Goal: Task Accomplishment & Management: Manage account settings

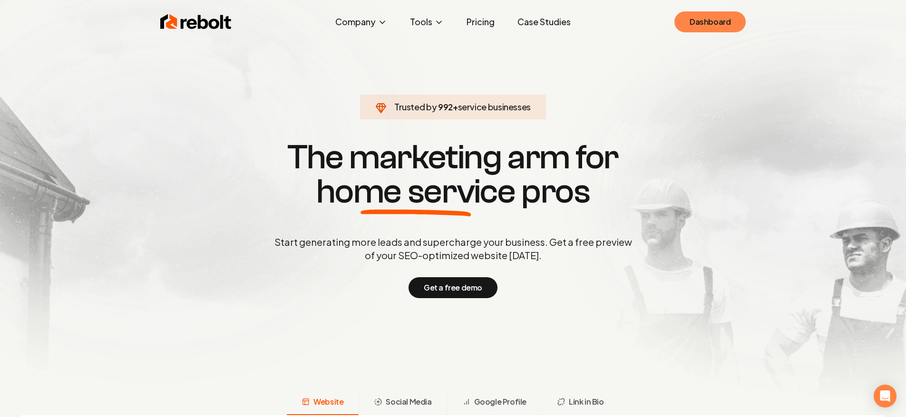
click at [740, 21] on link "Dashboard" at bounding box center [709, 21] width 71 height 21
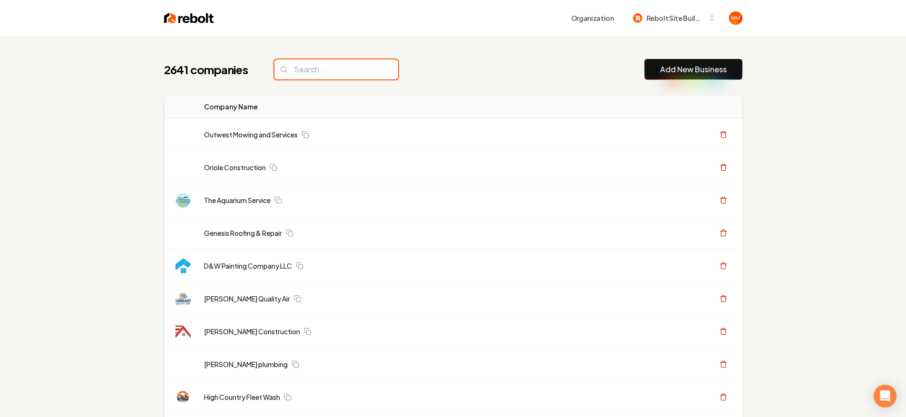
click at [335, 74] on input "search" at bounding box center [336, 69] width 124 height 20
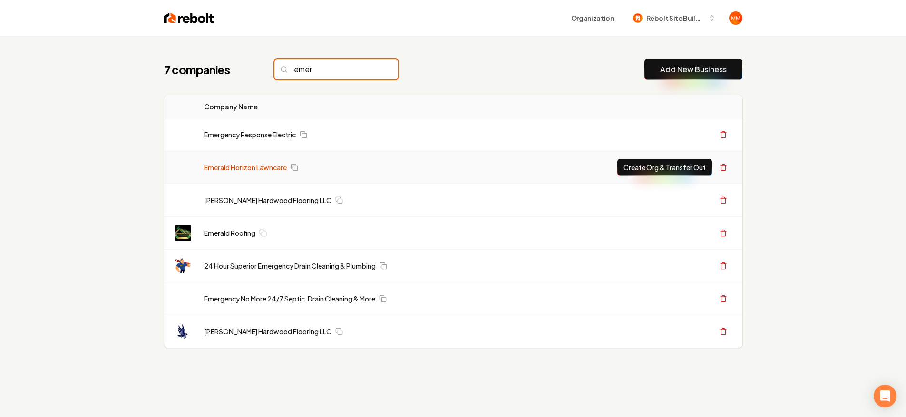
type input "emer"
click at [243, 164] on link "Emerald Horizon Lawncare" at bounding box center [245, 168] width 83 height 10
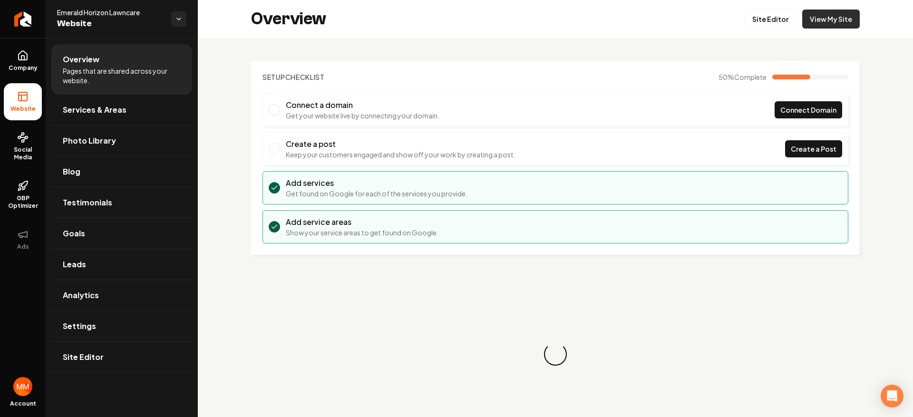
click at [813, 17] on link "View My Site" at bounding box center [831, 19] width 58 height 19
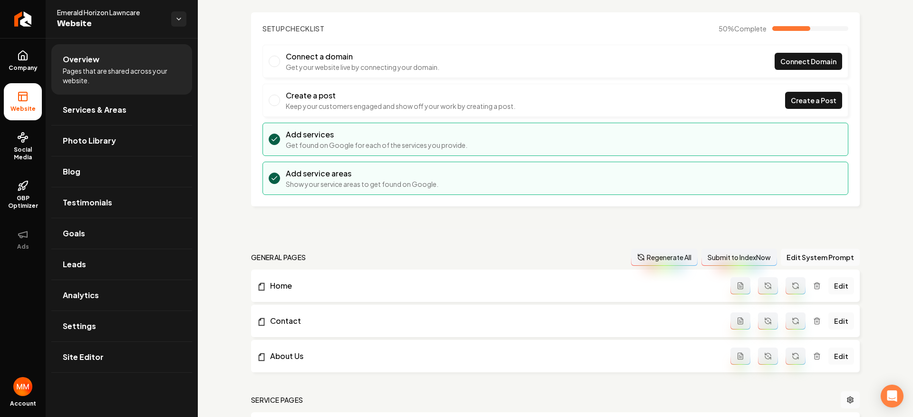
scroll to position [107, 0]
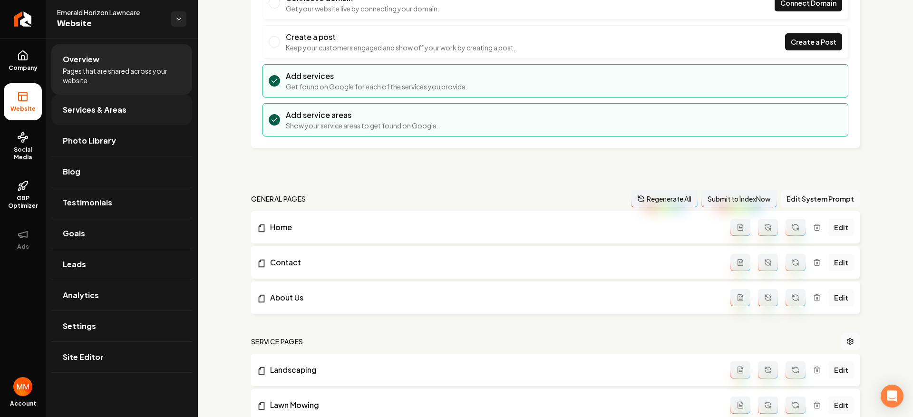
click at [128, 104] on link "Services & Areas" at bounding box center [121, 110] width 141 height 30
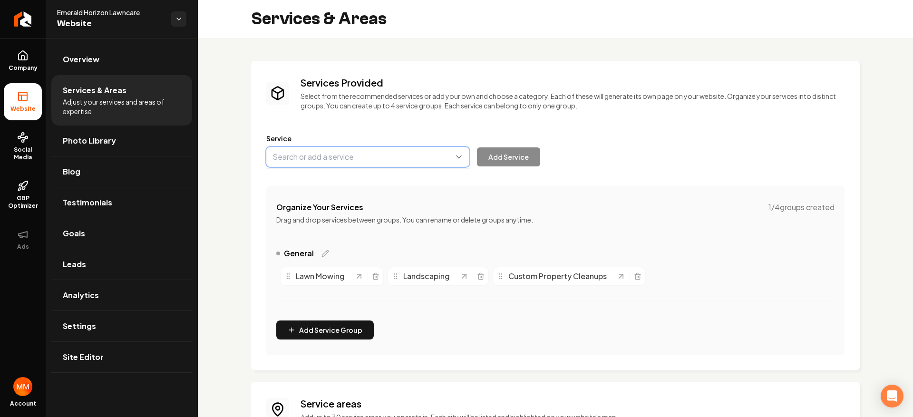
click at [372, 156] on button "Main content area" at bounding box center [367, 157] width 203 height 20
type input "Shrub & Tree Trimming"
click at [481, 161] on button "Add Service" at bounding box center [508, 156] width 63 height 19
click at [411, 150] on button "Main content area" at bounding box center [367, 157] width 203 height 20
type input "Mulch & Rock Installation"
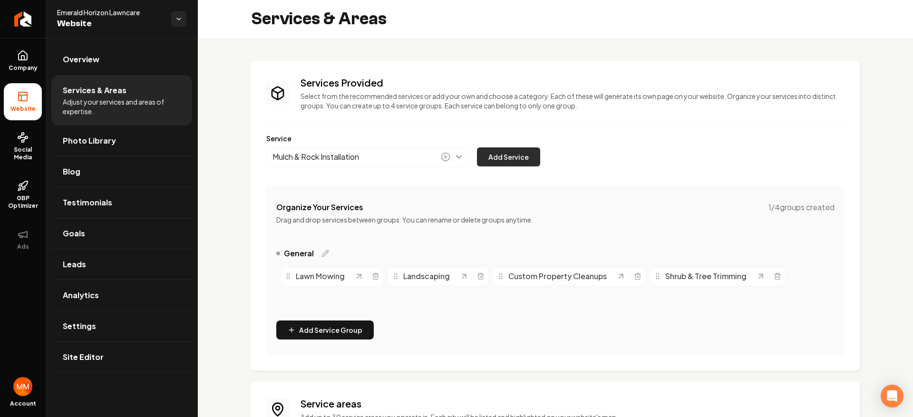
click at [512, 160] on button "Add Service" at bounding box center [508, 156] width 63 height 19
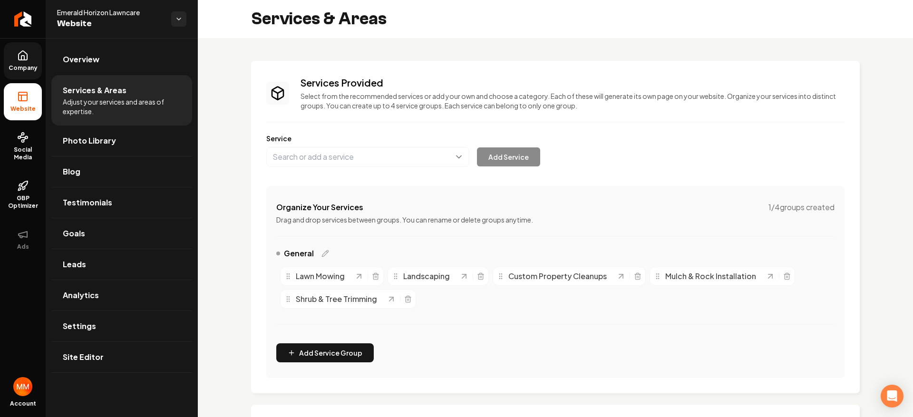
click at [27, 61] on icon at bounding box center [22, 55] width 11 height 11
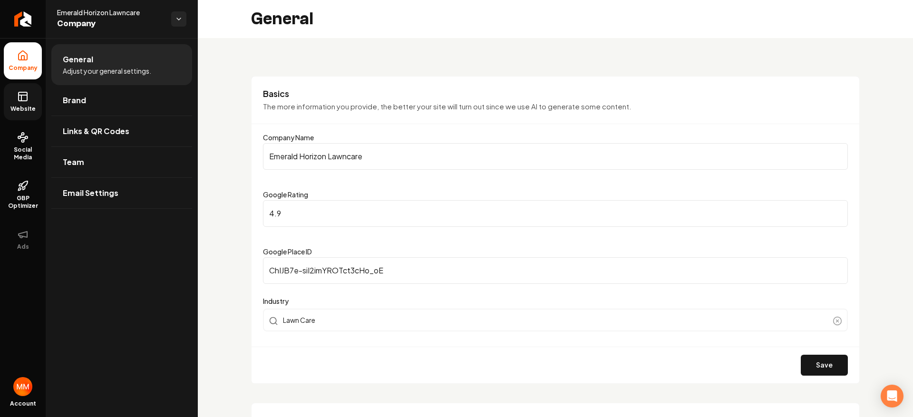
click at [32, 103] on link "Website" at bounding box center [23, 101] width 38 height 37
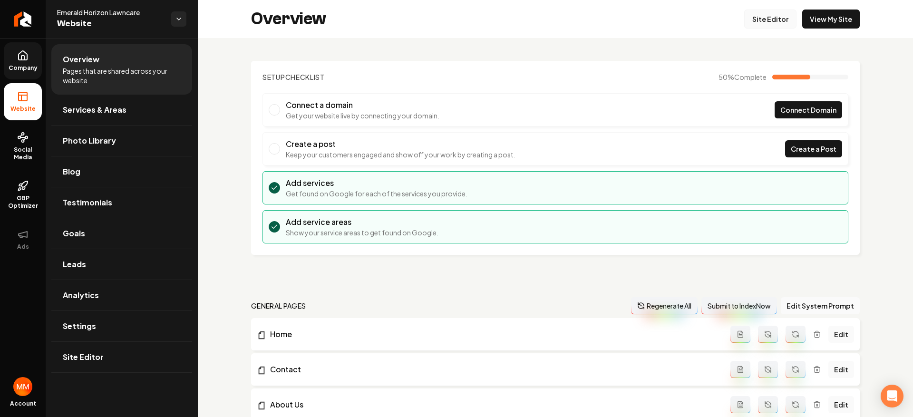
click at [768, 25] on link "Site Editor" at bounding box center [770, 19] width 52 height 19
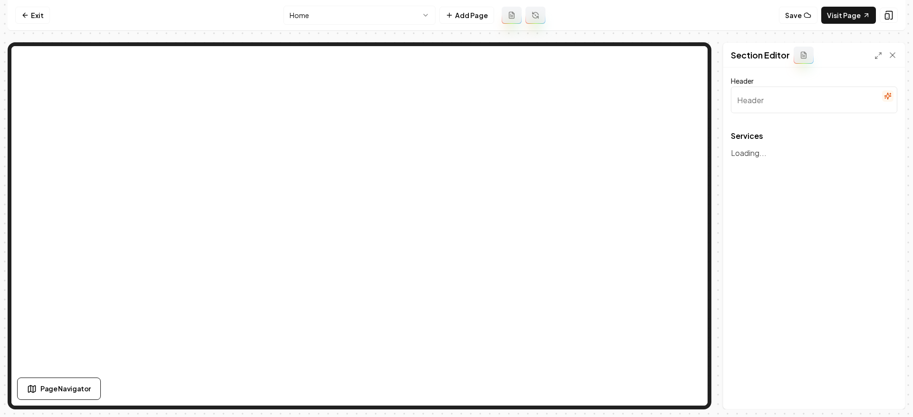
type input "Our Lawn Care Solutions"
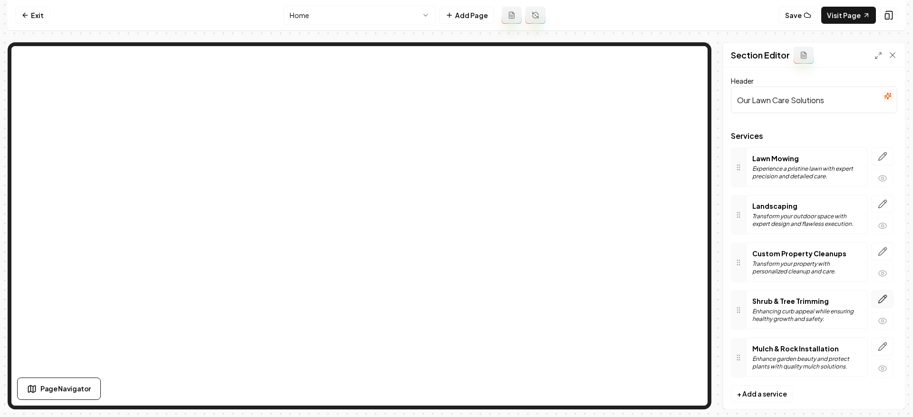
click at [878, 298] on icon "button" at bounding box center [883, 299] width 10 height 10
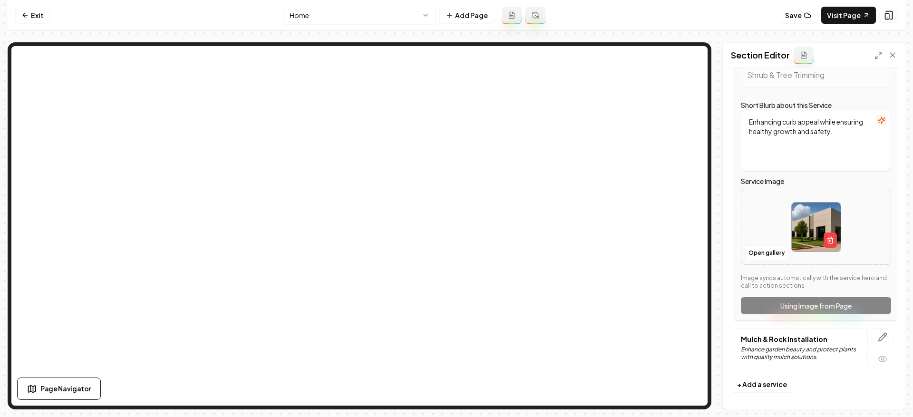
scroll to position [245, 0]
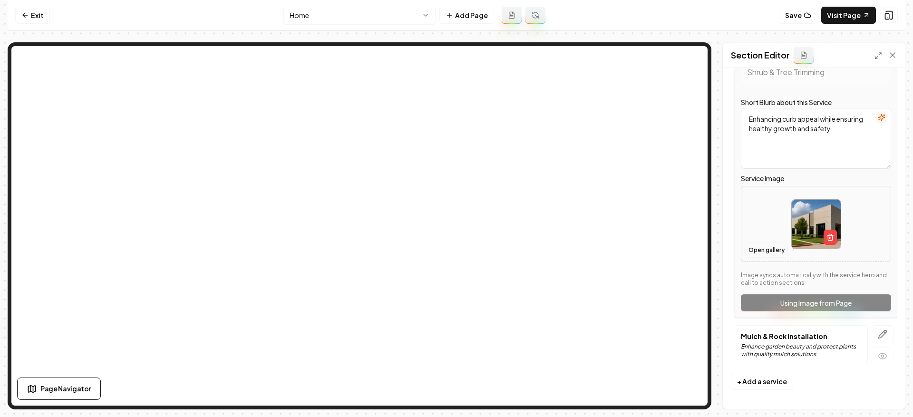
click at [772, 252] on button "Open gallery" at bounding box center [766, 249] width 43 height 15
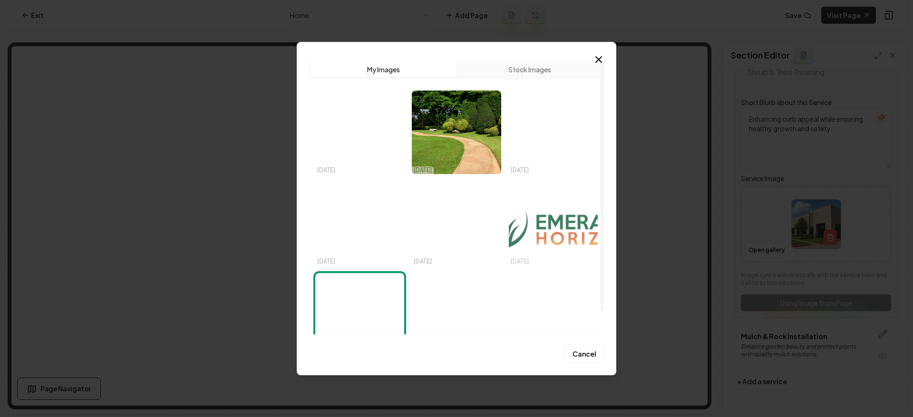
scroll to position [0, 0]
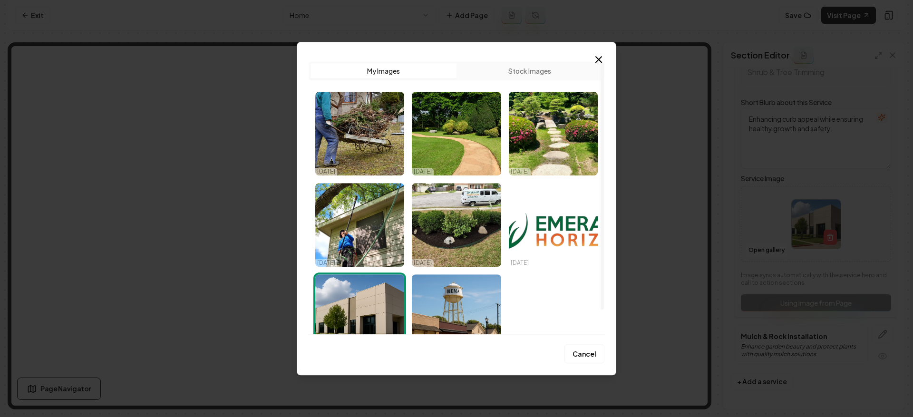
click at [561, 135] on img "Select image image_68e7e34d5c7cd75eb843bf3e.jpg" at bounding box center [553, 134] width 89 height 84
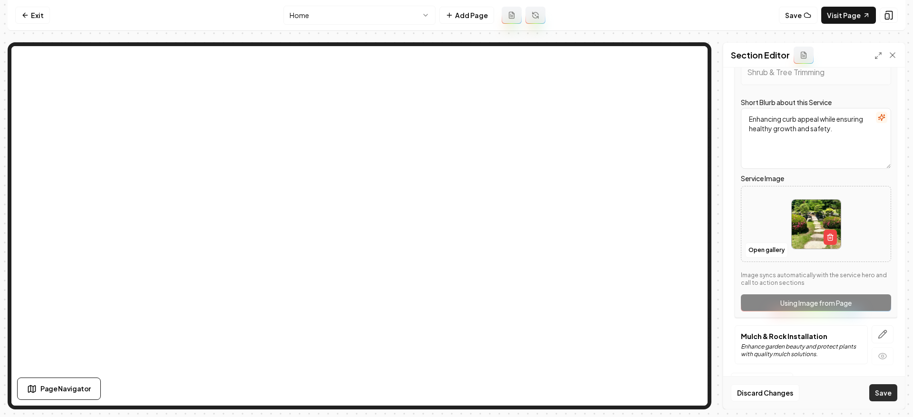
click at [873, 390] on button "Save" at bounding box center [883, 392] width 28 height 17
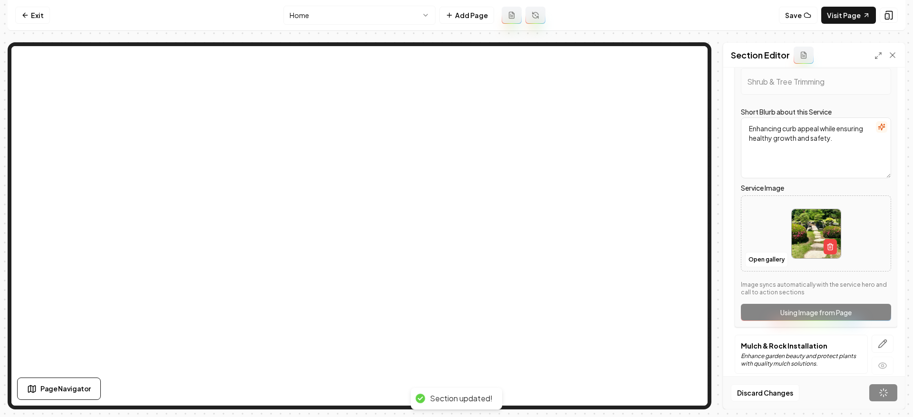
scroll to position [12, 0]
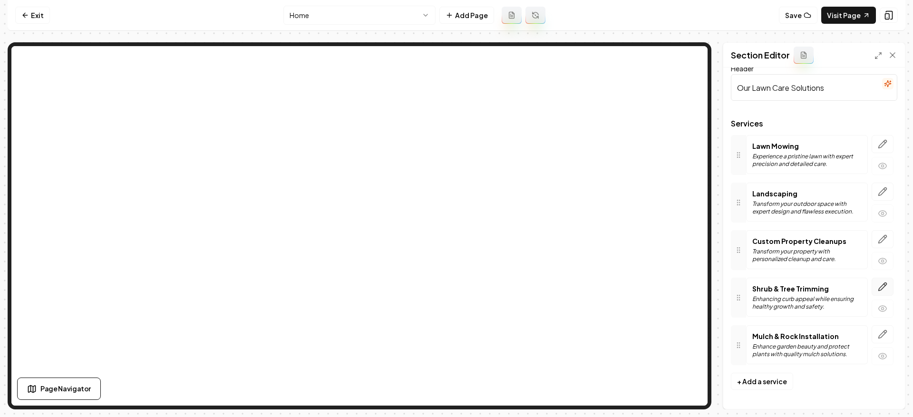
click at [878, 288] on icon "button" at bounding box center [882, 287] width 8 height 8
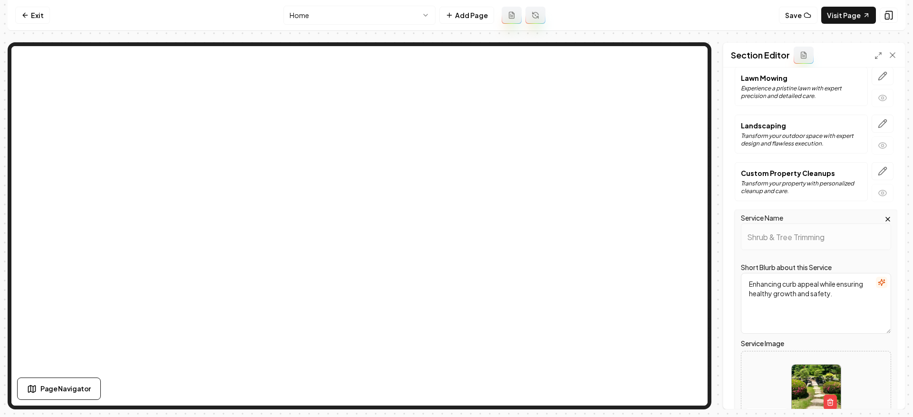
scroll to position [160, 0]
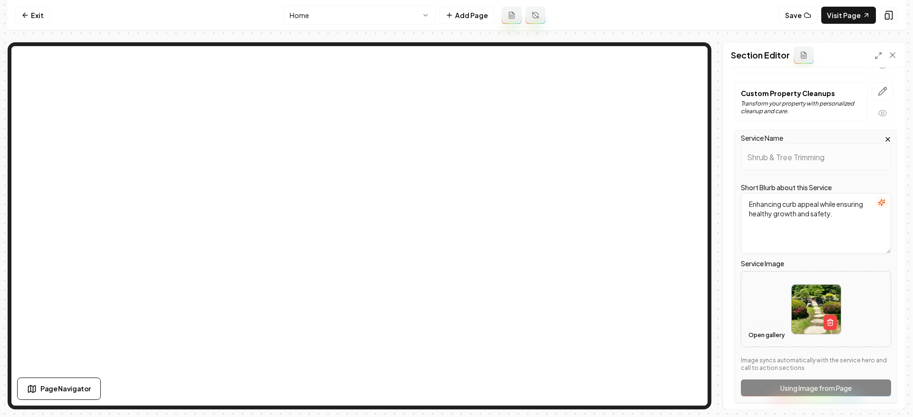
click at [772, 328] on button "Open gallery" at bounding box center [766, 335] width 43 height 15
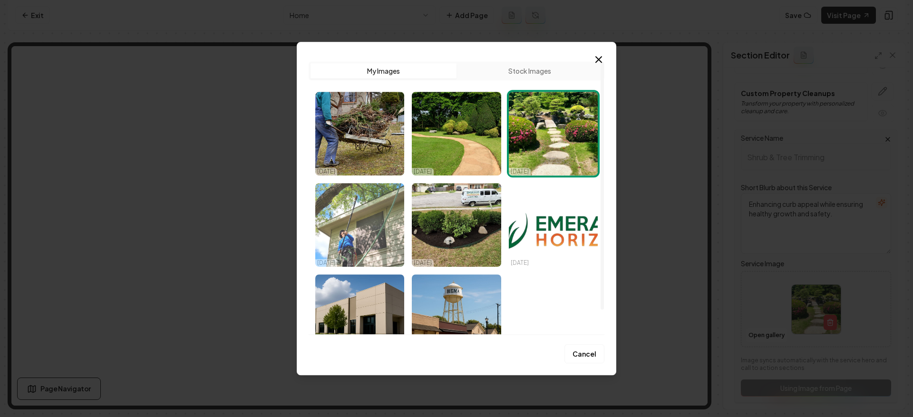
click at [366, 224] on img "Select image image_68e7e3235c7cd75eb842d946.jpg" at bounding box center [359, 225] width 89 height 84
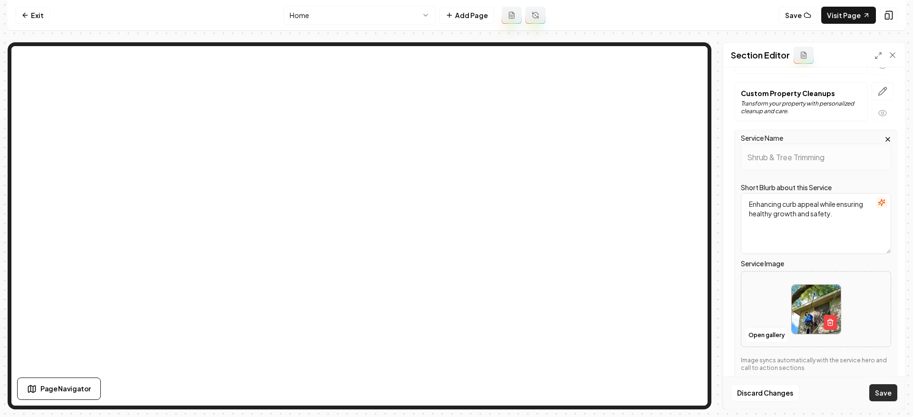
click at [883, 393] on button "Save" at bounding box center [883, 392] width 28 height 17
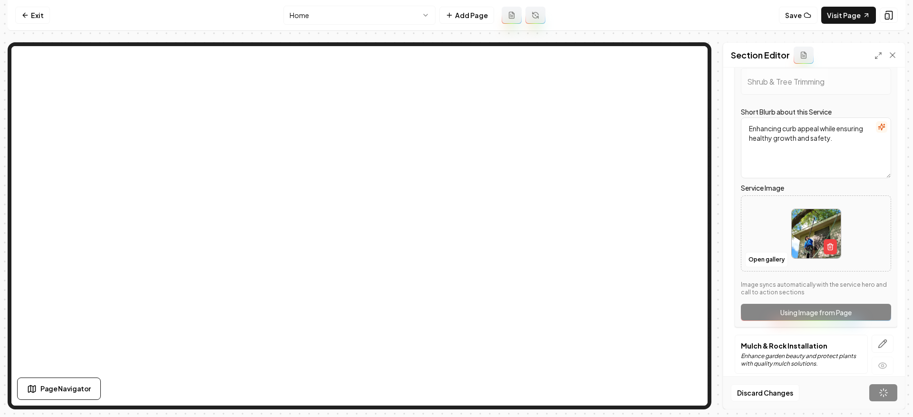
scroll to position [39, 0]
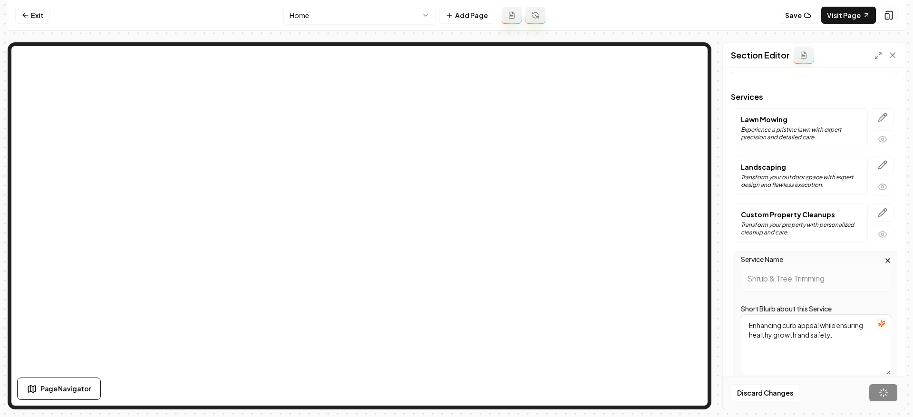
click at [884, 260] on icon "button" at bounding box center [888, 261] width 8 height 8
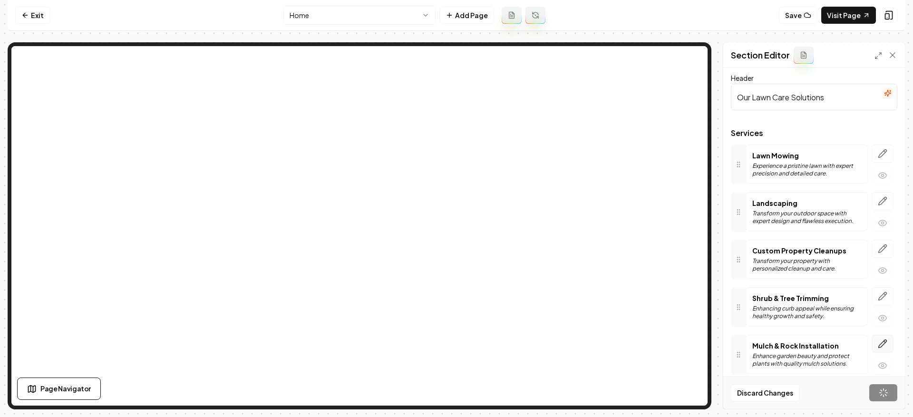
click at [881, 347] on button "button" at bounding box center [882, 344] width 22 height 18
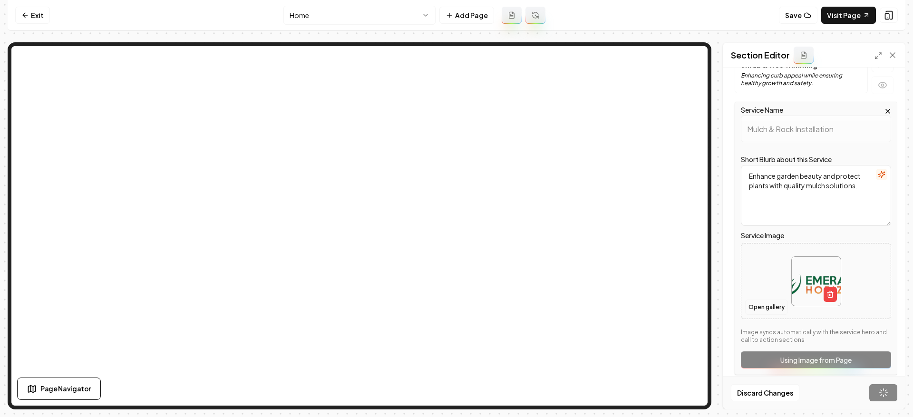
scroll to position [12, 0]
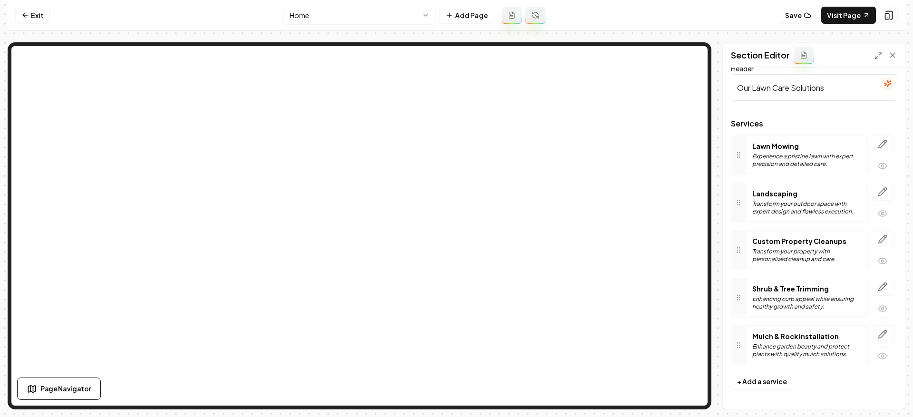
click at [763, 311] on div "Shrub & Tree Trimming Enhancing curb appeal while ensuring healthy growth and s…" at bounding box center [807, 297] width 122 height 39
click at [881, 337] on button "button" at bounding box center [882, 334] width 22 height 18
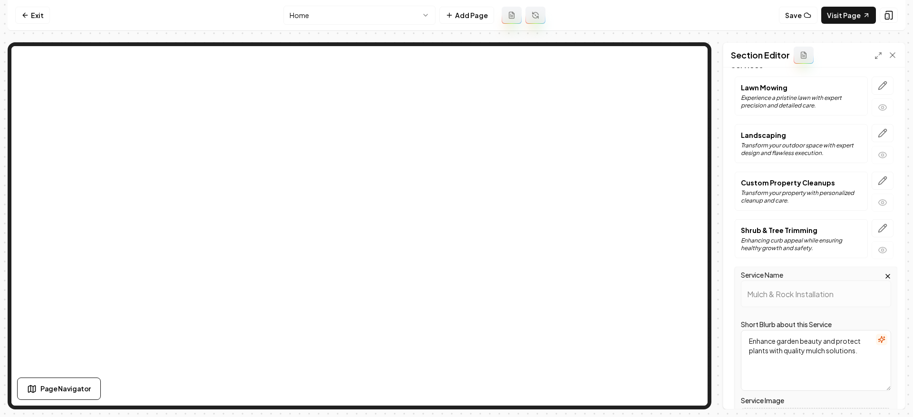
scroll to position [214, 0]
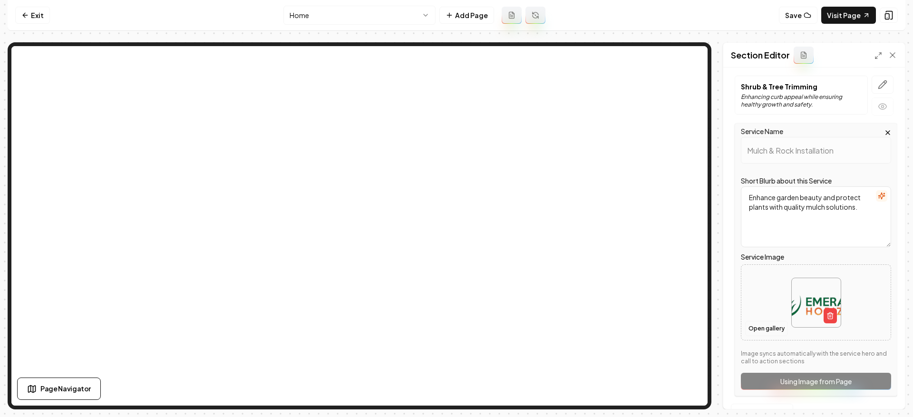
click at [763, 326] on button "Open gallery" at bounding box center [766, 328] width 43 height 15
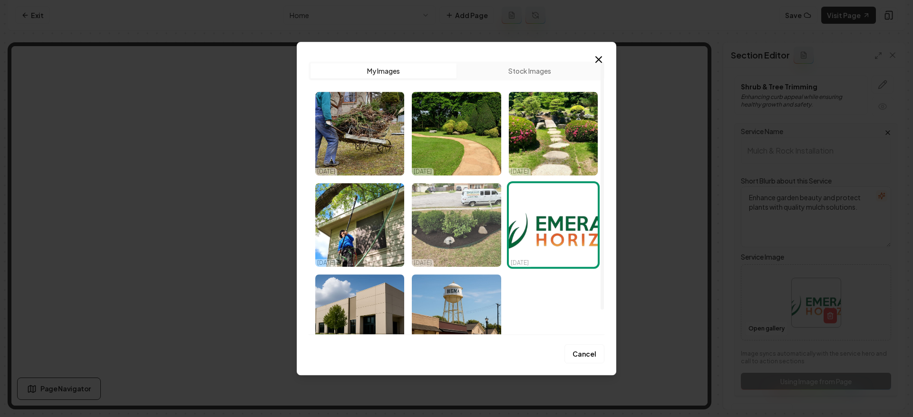
click at [475, 241] on img "Select image image_68e7e3075c7cd75eb8422259.jpg" at bounding box center [456, 225] width 89 height 84
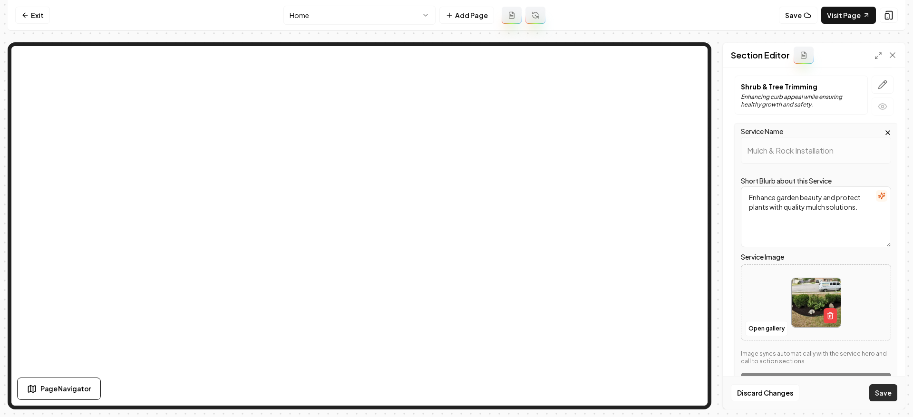
click at [877, 390] on button "Save" at bounding box center [883, 392] width 28 height 17
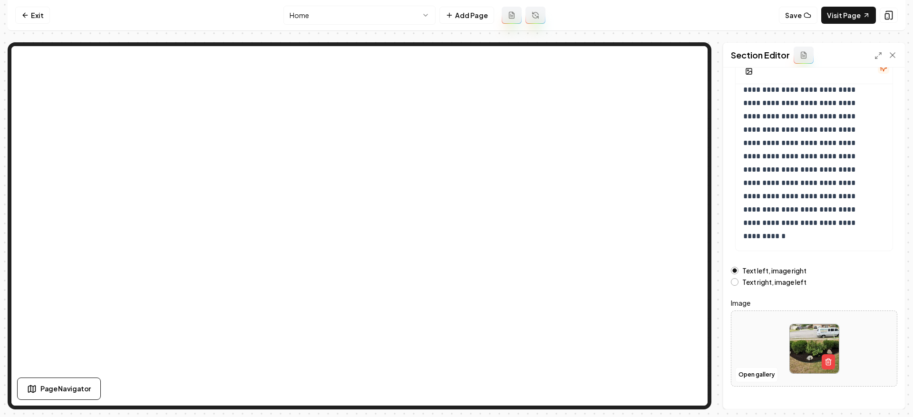
scroll to position [96, 0]
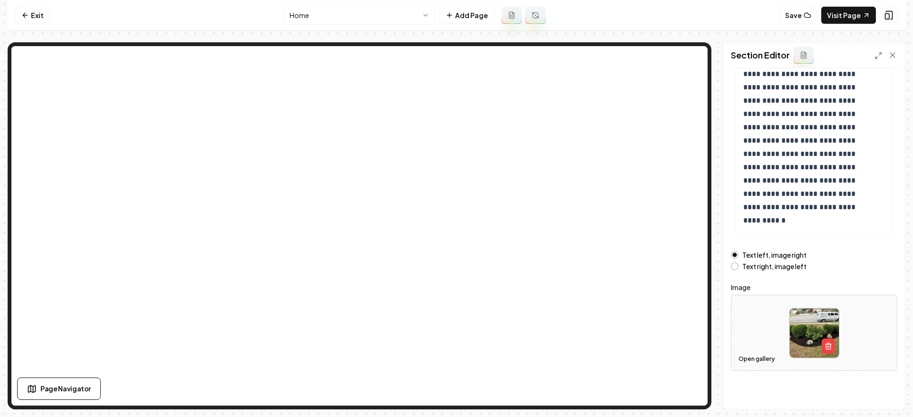
click at [756, 357] on button "Open gallery" at bounding box center [756, 358] width 43 height 15
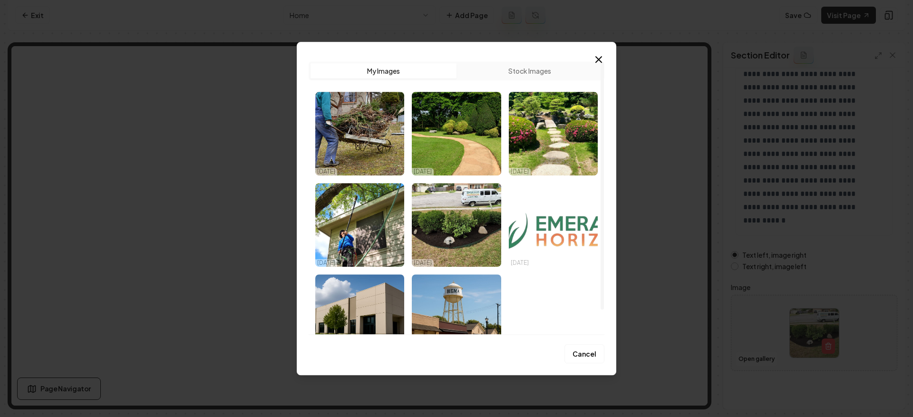
click at [535, 236] on img "Select image image_68e7e1e05c7cd75eb83be61f.png" at bounding box center [553, 225] width 89 height 84
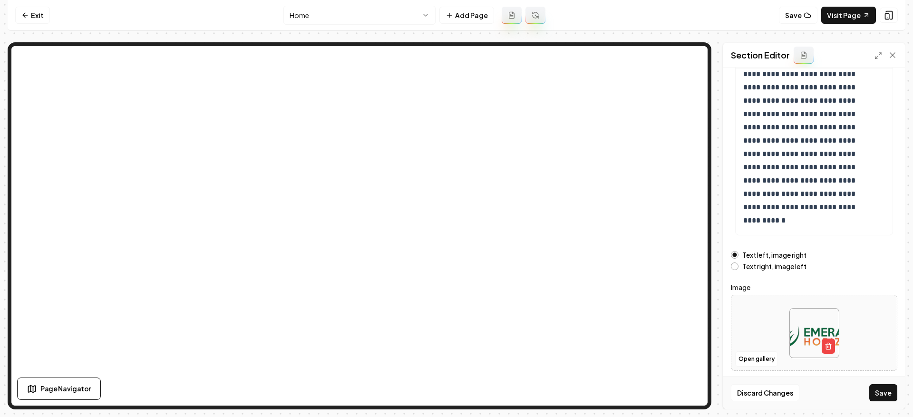
click at [888, 389] on button "Save" at bounding box center [883, 392] width 28 height 17
click at [770, 357] on button "Open gallery" at bounding box center [756, 358] width 43 height 15
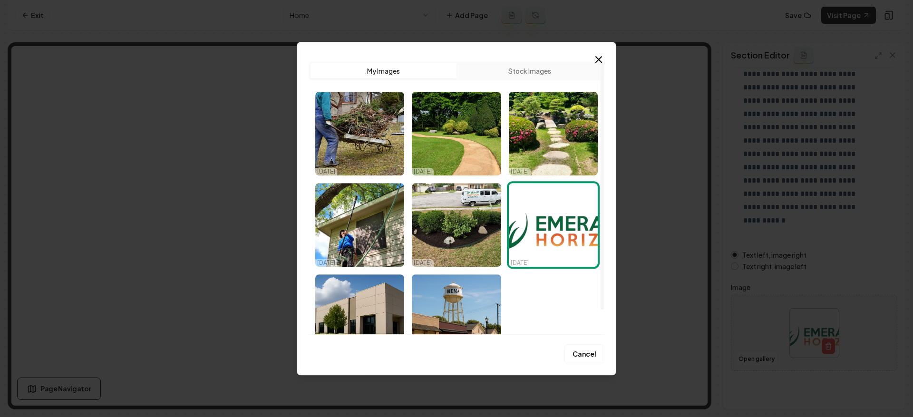
click at [511, 74] on button "Stock Images" at bounding box center [529, 70] width 146 height 15
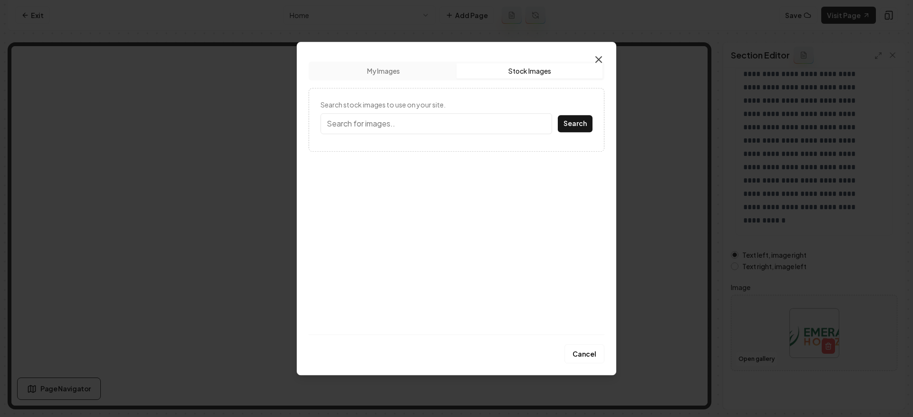
click at [600, 63] on icon "button" at bounding box center [598, 59] width 11 height 11
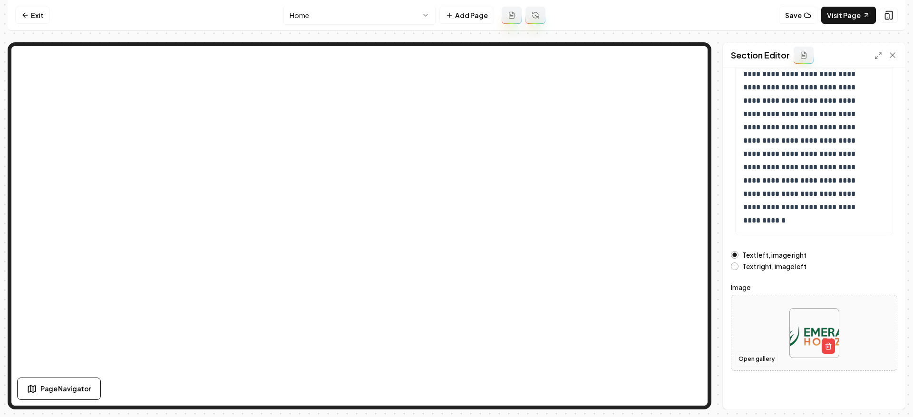
click at [760, 361] on button "Open gallery" at bounding box center [756, 358] width 43 height 15
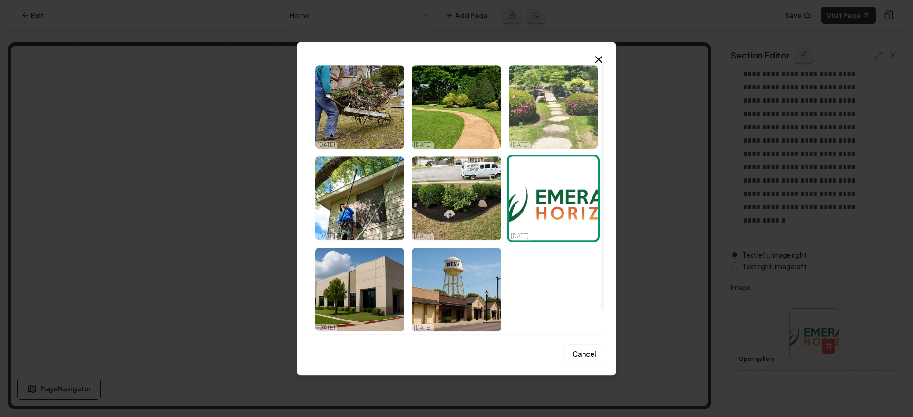
scroll to position [27, 0]
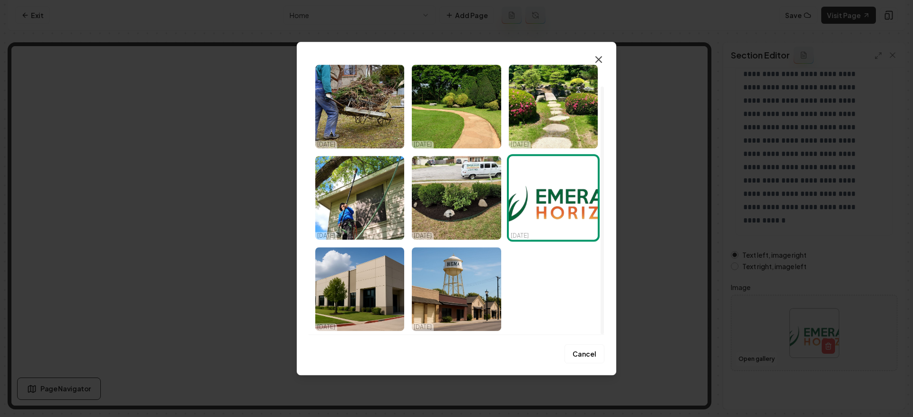
click at [594, 62] on icon "button" at bounding box center [598, 59] width 11 height 11
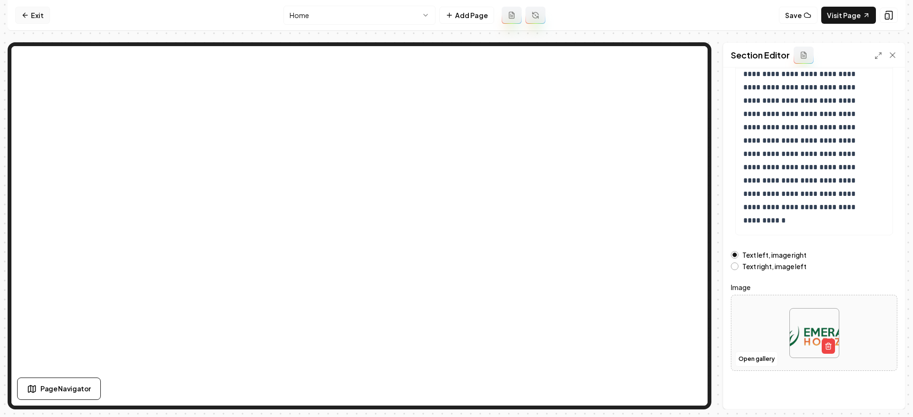
click at [33, 15] on link "Exit" at bounding box center [32, 15] width 35 height 17
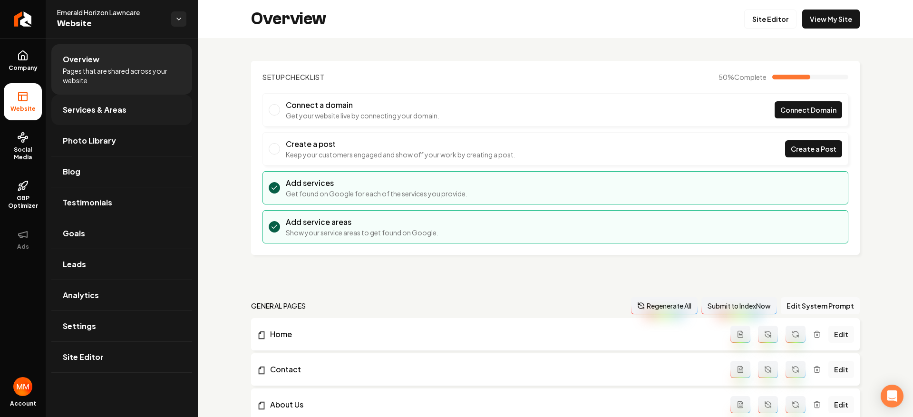
click at [117, 109] on span "Services & Areas" at bounding box center [95, 109] width 64 height 11
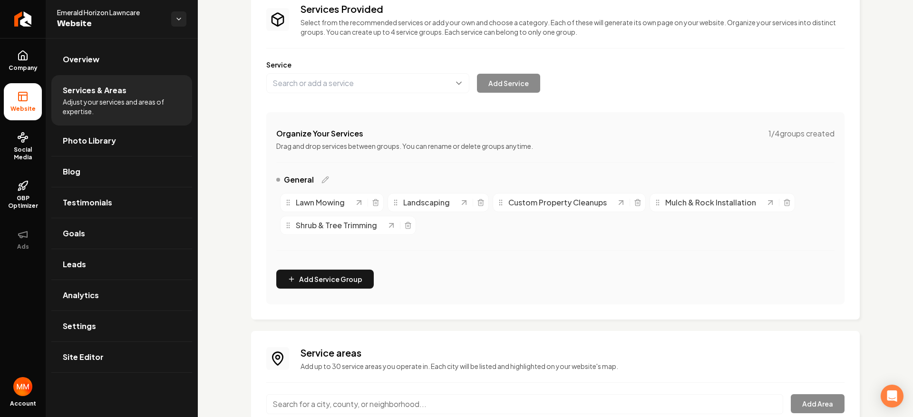
scroll to position [154, 0]
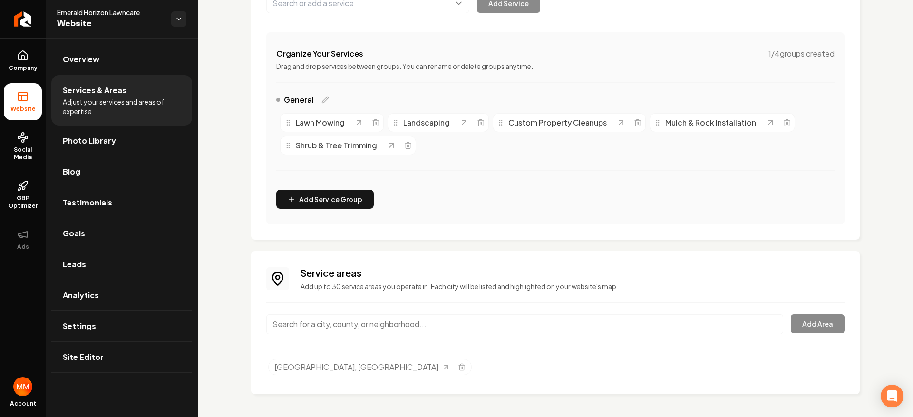
click at [409, 326] on input "Main content area" at bounding box center [524, 324] width 517 height 20
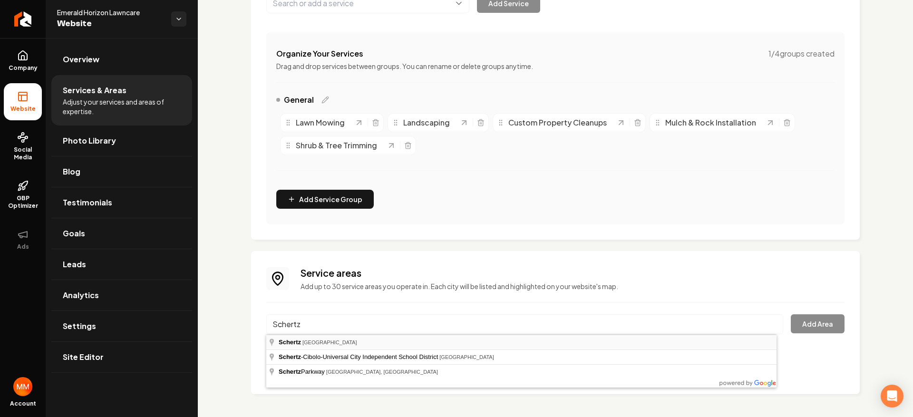
type input "[GEOGRAPHIC_DATA], [GEOGRAPHIC_DATA]"
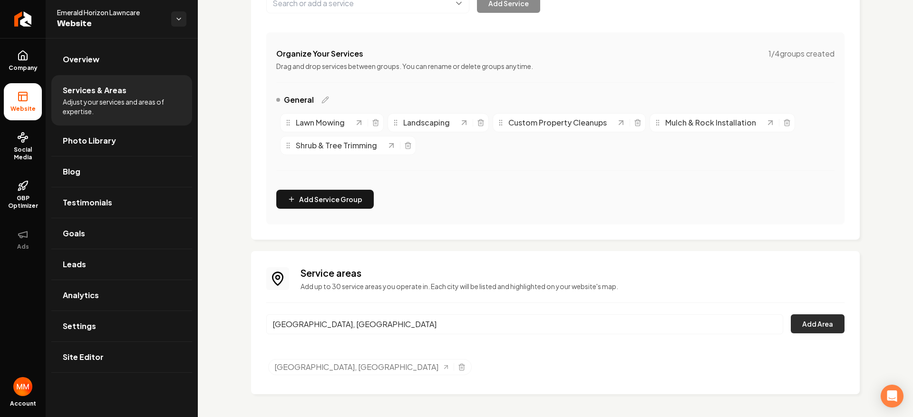
click at [825, 318] on button "Add Area" at bounding box center [818, 323] width 54 height 19
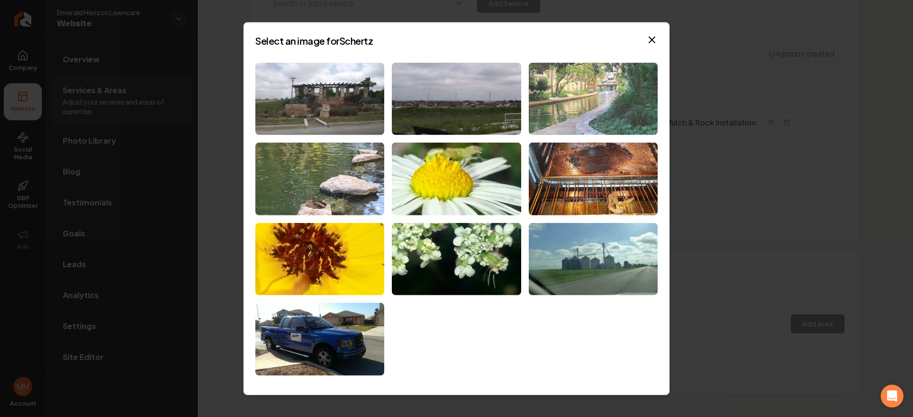
click at [599, 125] on img at bounding box center [593, 98] width 129 height 73
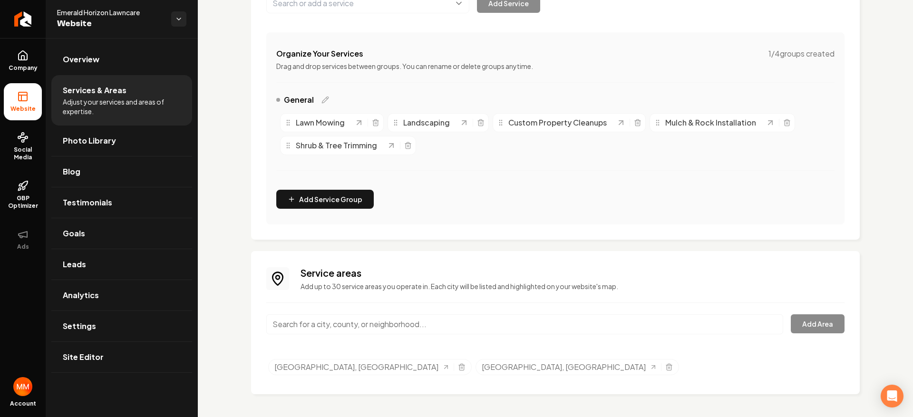
scroll to position [0, 0]
